Goal: Information Seeking & Learning: Find specific fact

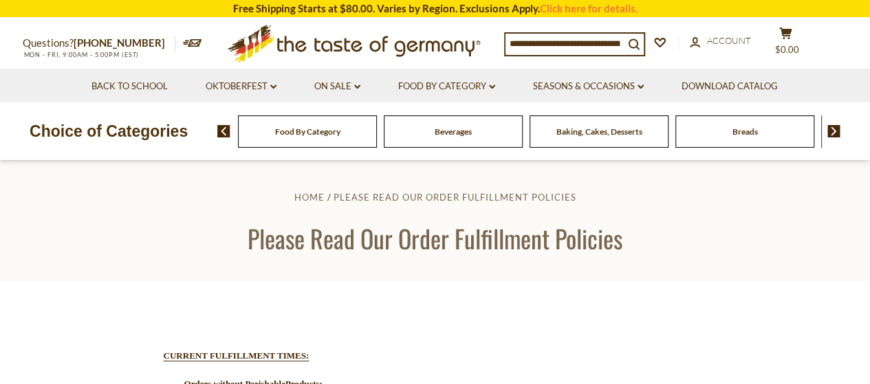
click at [582, 47] on input at bounding box center [564, 43] width 118 height 19
paste input "**********"
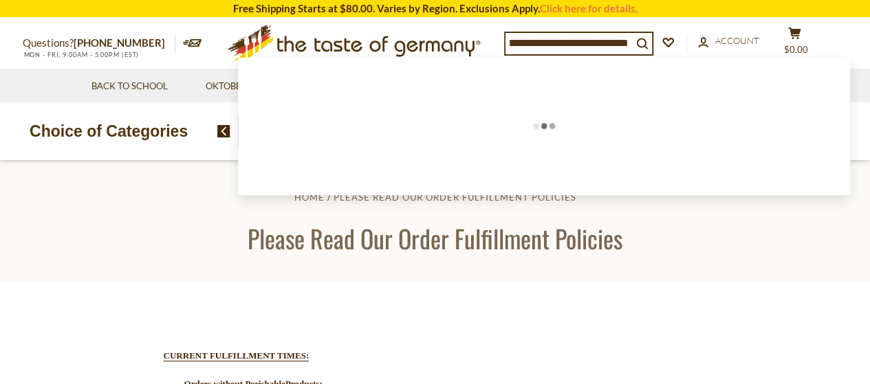
type input "**********"
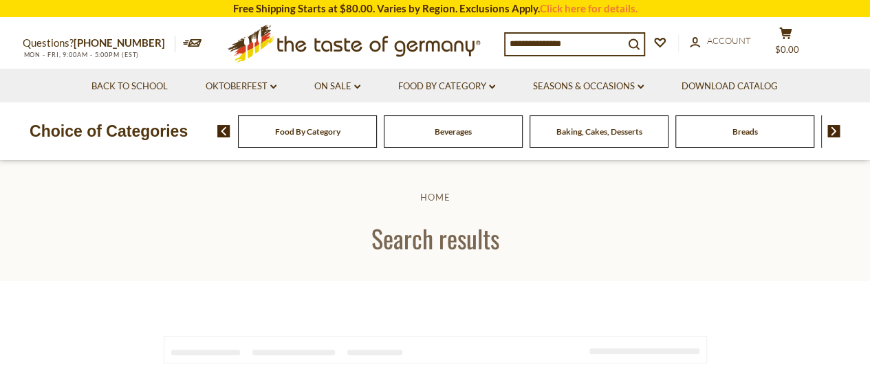
type input "**********"
